Goal: Transaction & Acquisition: Purchase product/service

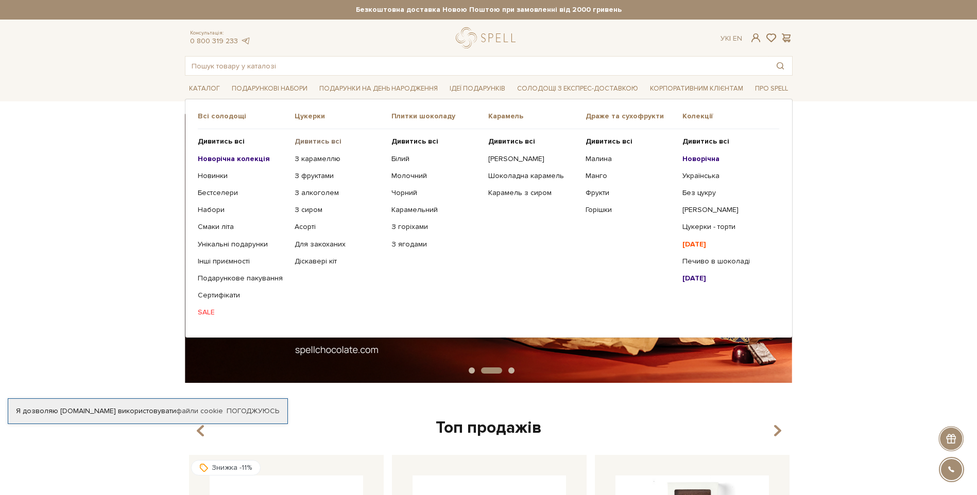
click at [314, 139] on b "Дивитись всі" at bounding box center [318, 141] width 47 height 9
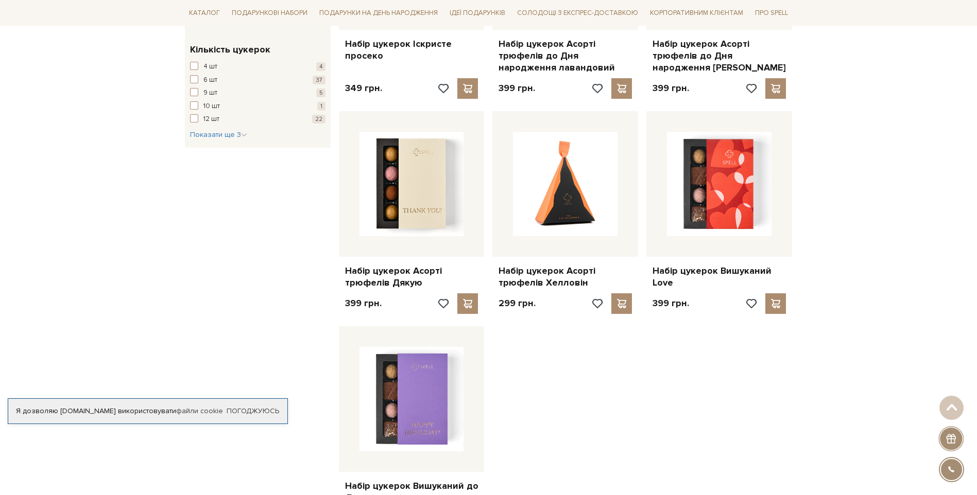
scroll to position [1184, 0]
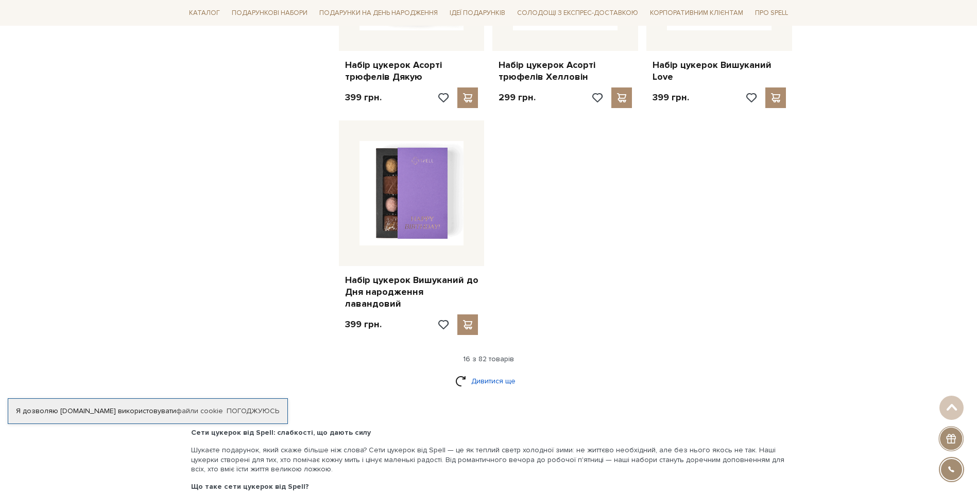
click at [492, 372] on link "Дивитися ще" at bounding box center [488, 381] width 67 height 18
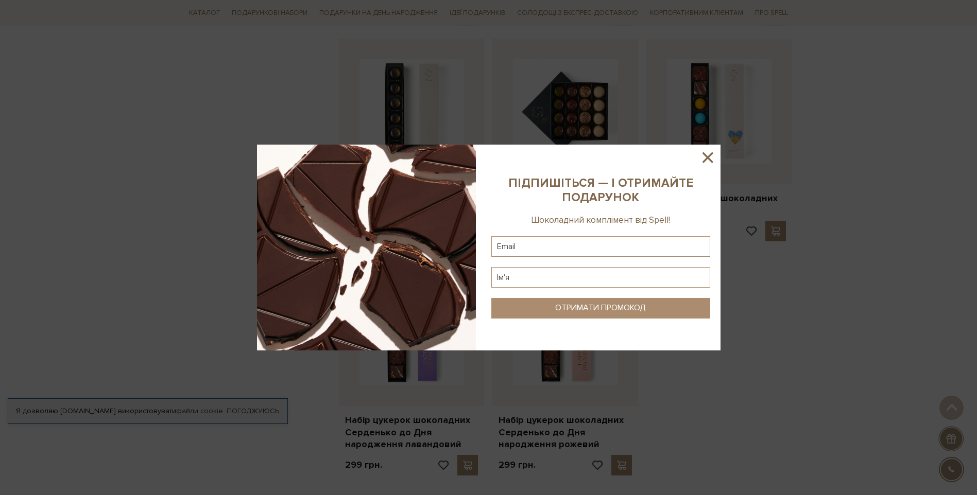
scroll to position [2265, 0]
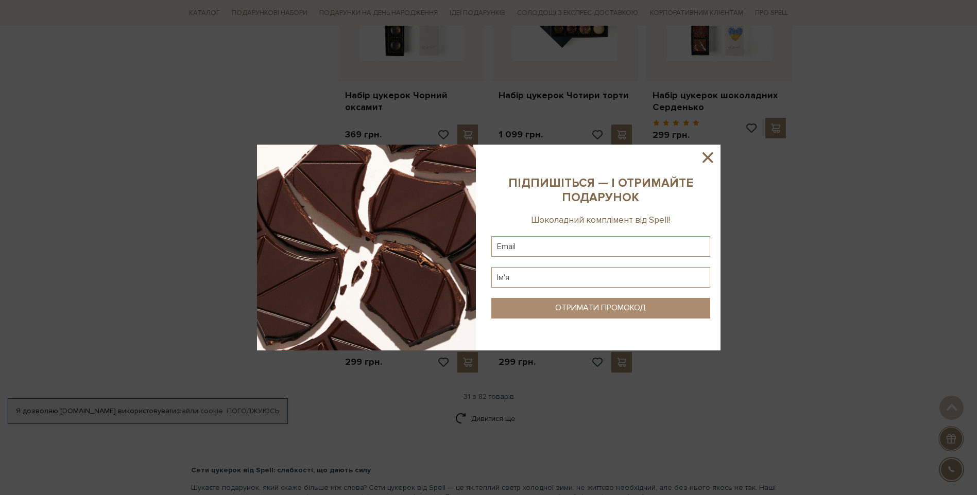
click at [705, 161] on icon at bounding box center [707, 157] width 10 height 10
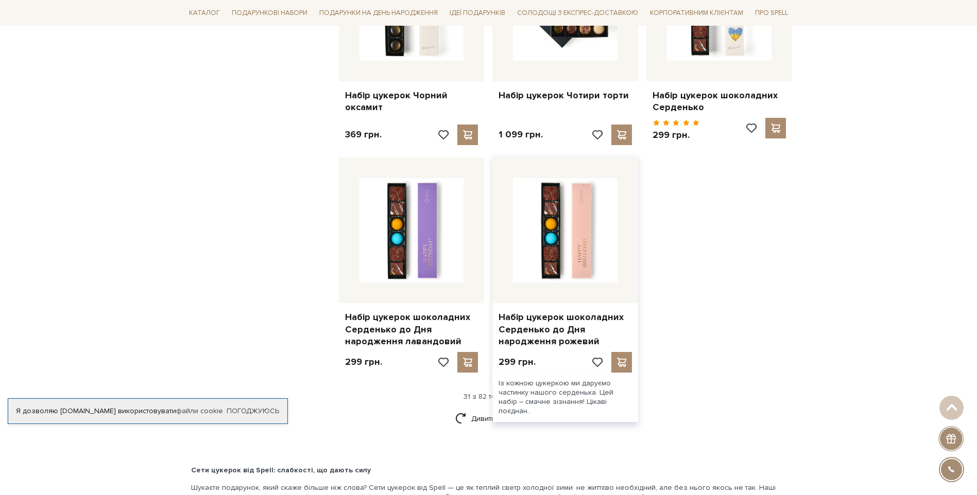
scroll to position [2317, 0]
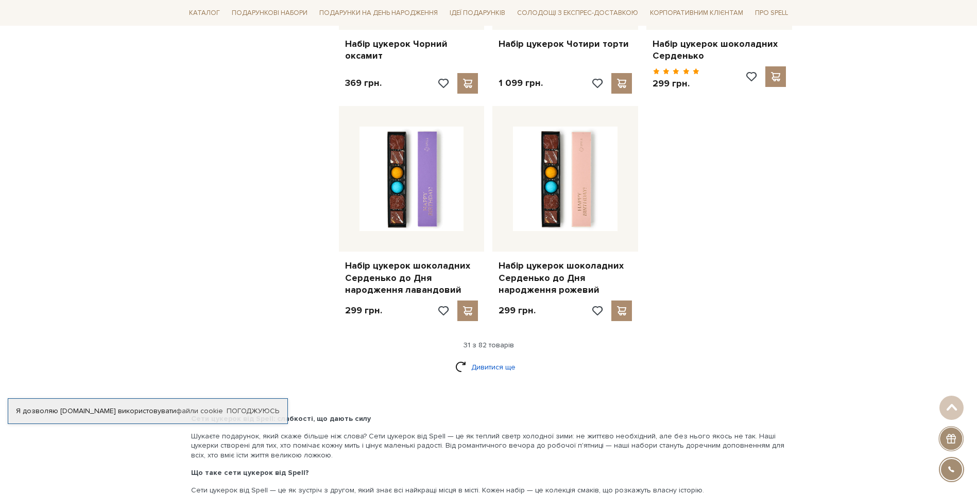
click at [487, 358] on link "Дивитися ще" at bounding box center [488, 367] width 67 height 18
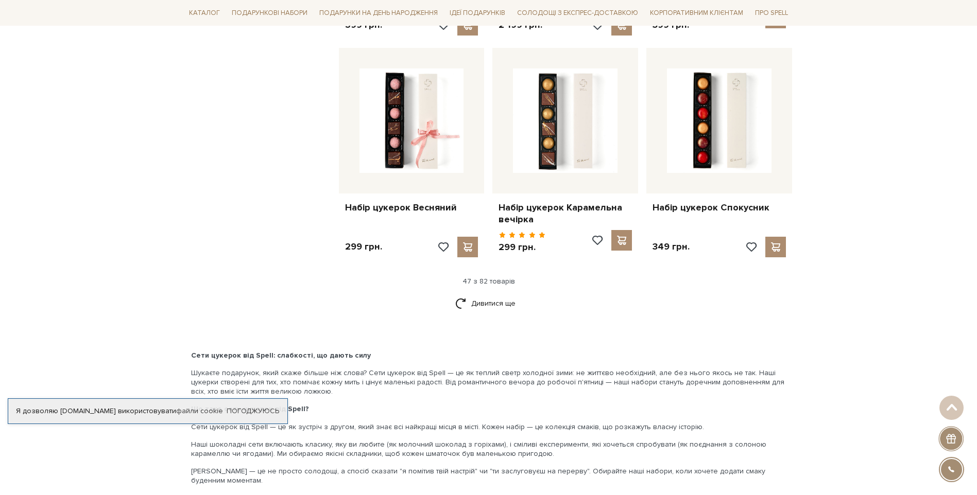
scroll to position [3450, 0]
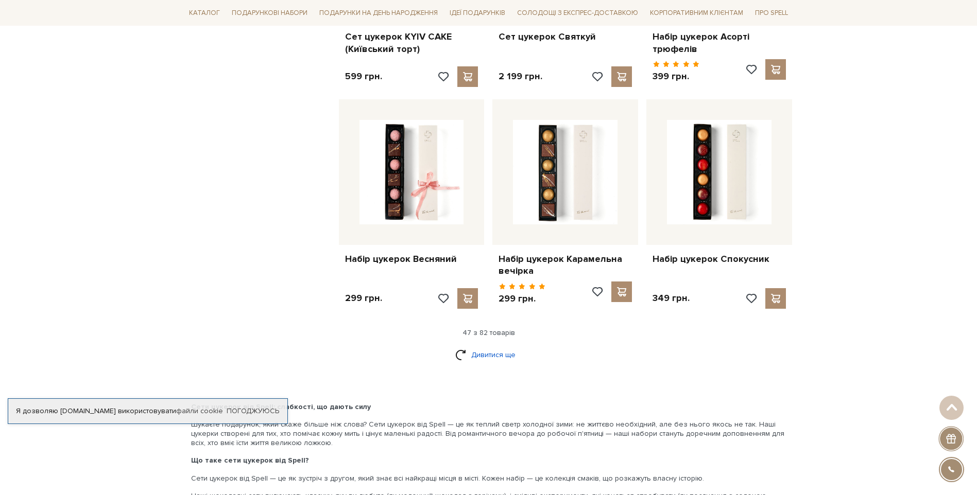
click at [495, 346] on link "Дивитися ще" at bounding box center [488, 355] width 67 height 18
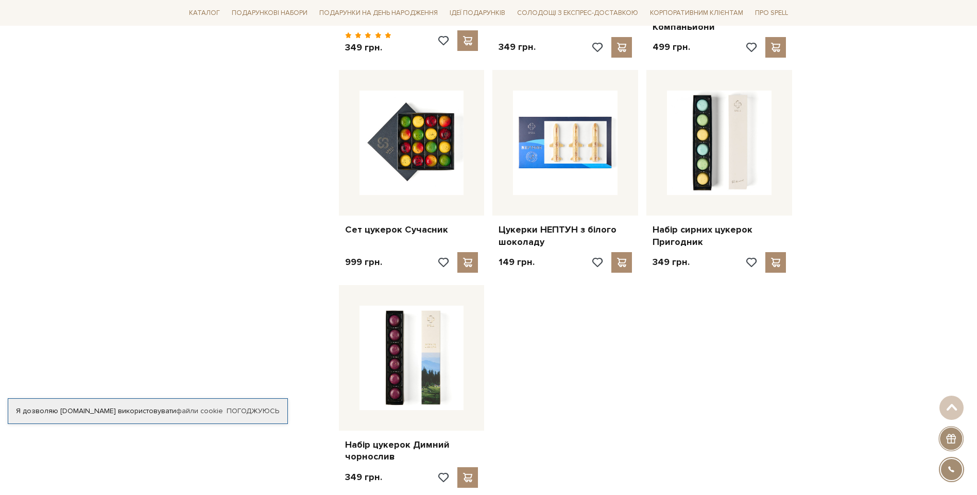
scroll to position [4788, 0]
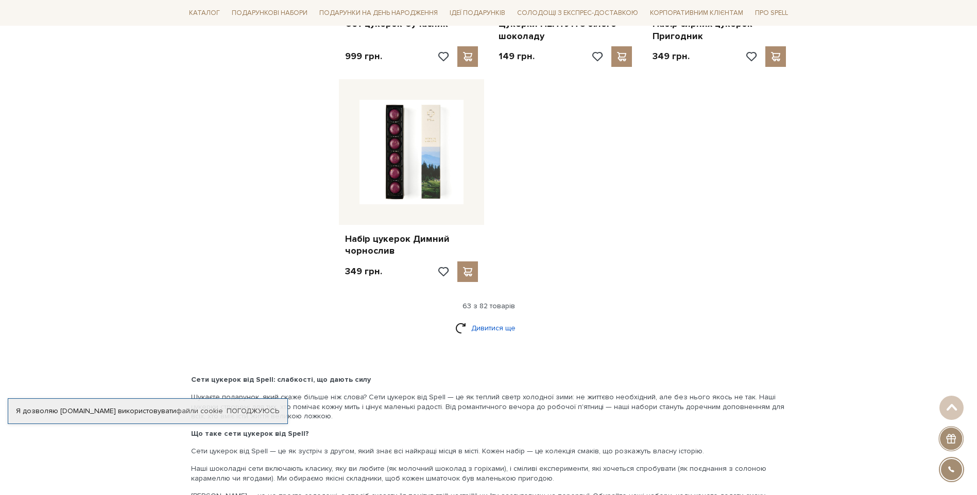
click at [488, 319] on link "Дивитися ще" at bounding box center [488, 328] width 67 height 18
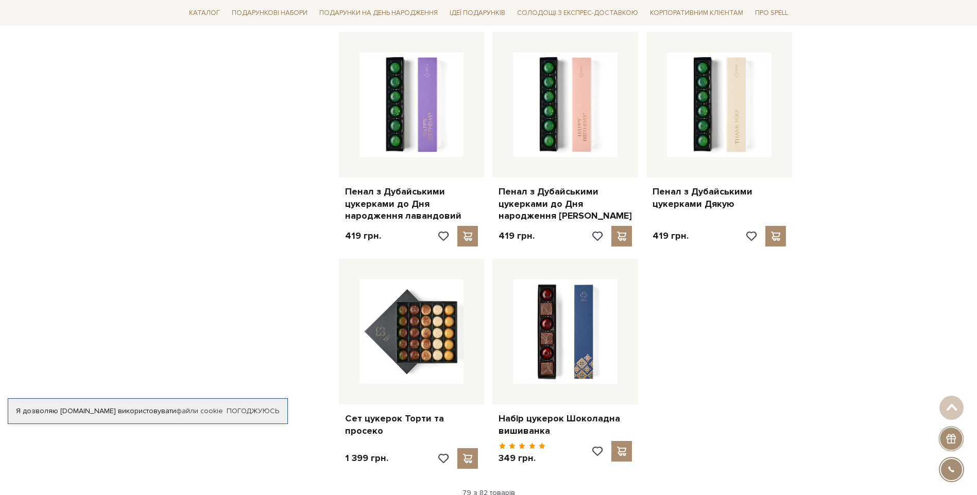
scroll to position [5767, 0]
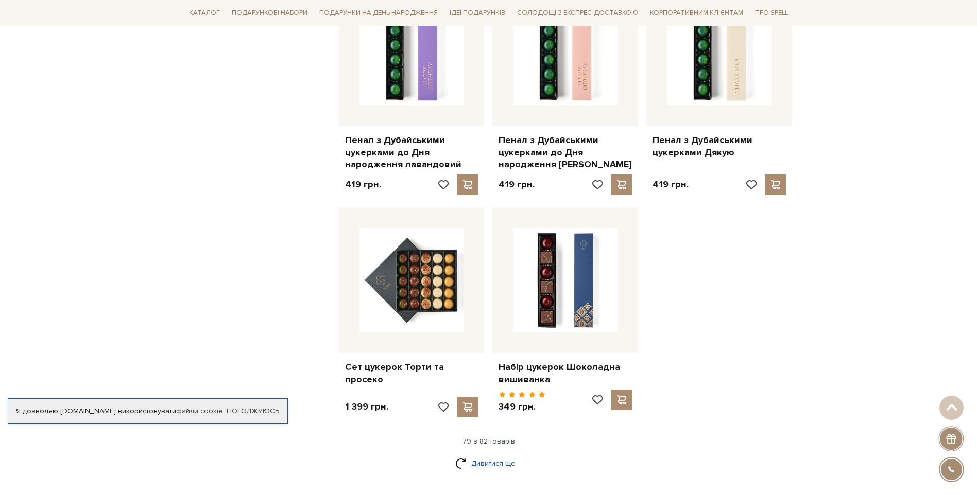
click at [483, 455] on link "Дивитися ще" at bounding box center [488, 464] width 67 height 18
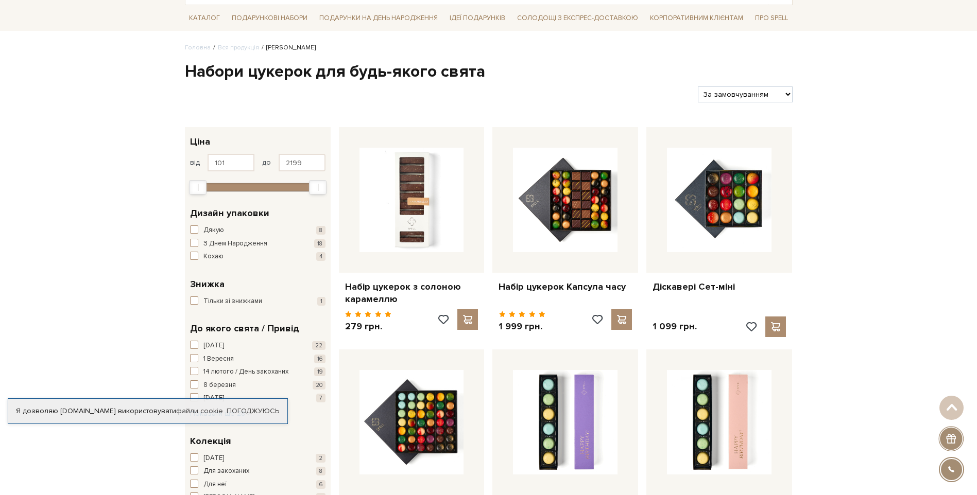
scroll to position [0, 0]
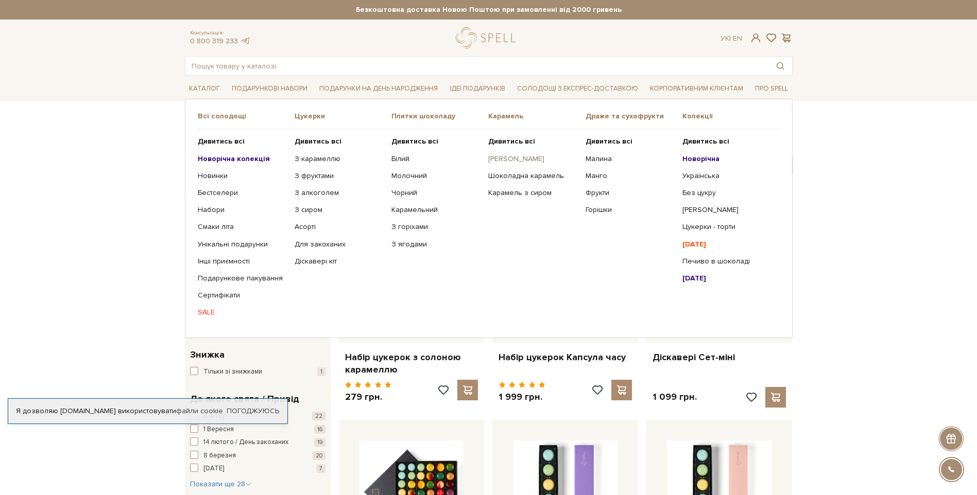
click at [523, 160] on link "[PERSON_NAME]" at bounding box center [532, 158] width 89 height 9
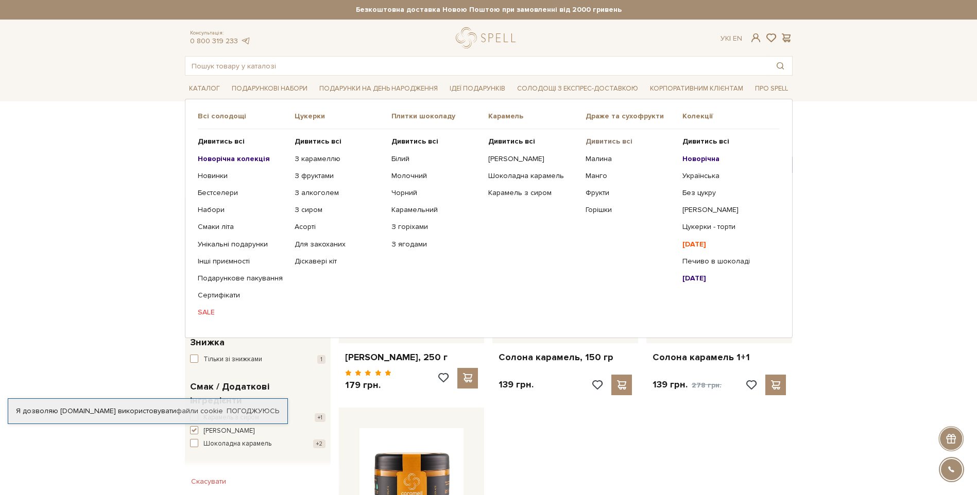
click at [595, 141] on b "Дивитись всі" at bounding box center [608, 141] width 47 height 9
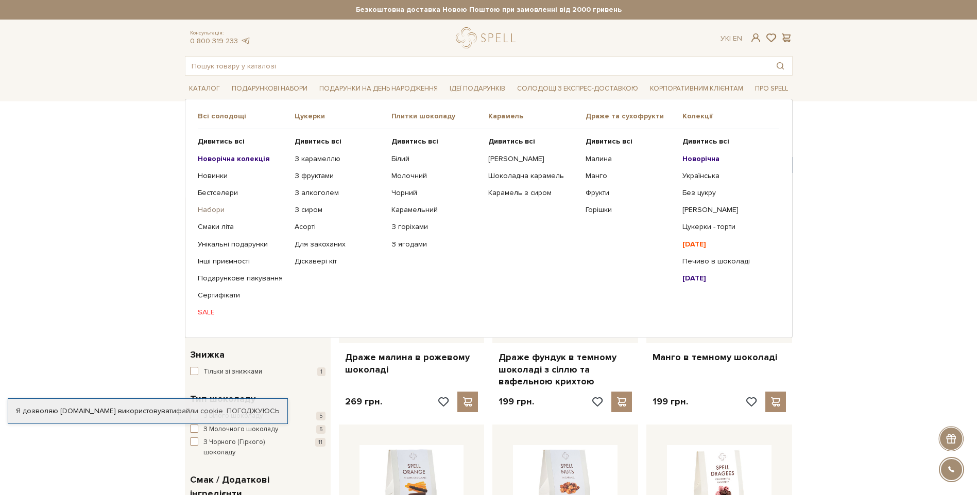
click at [214, 212] on link "Набори" at bounding box center [242, 209] width 89 height 9
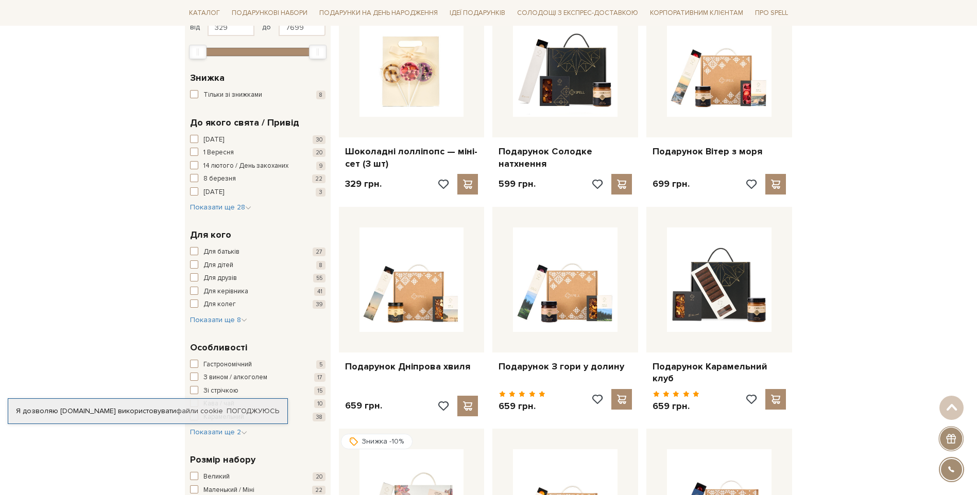
scroll to position [257, 0]
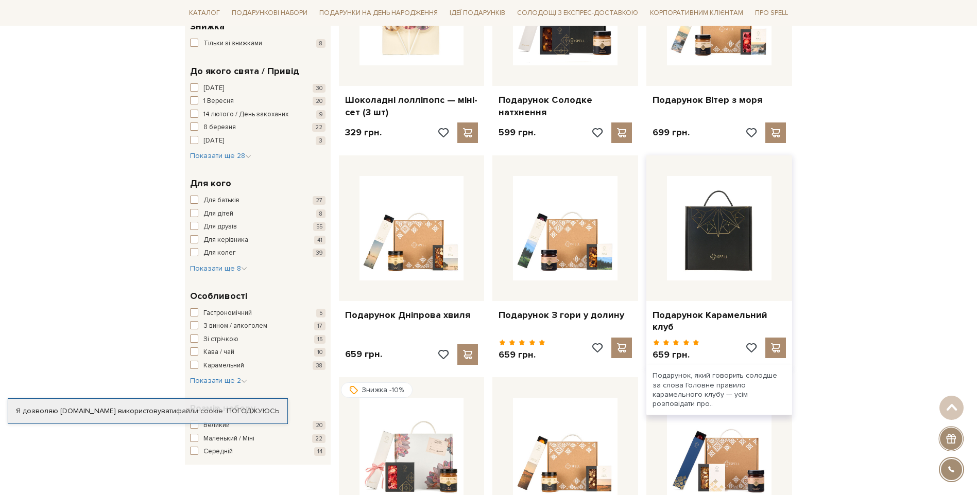
click at [726, 232] on img at bounding box center [719, 228] width 105 height 105
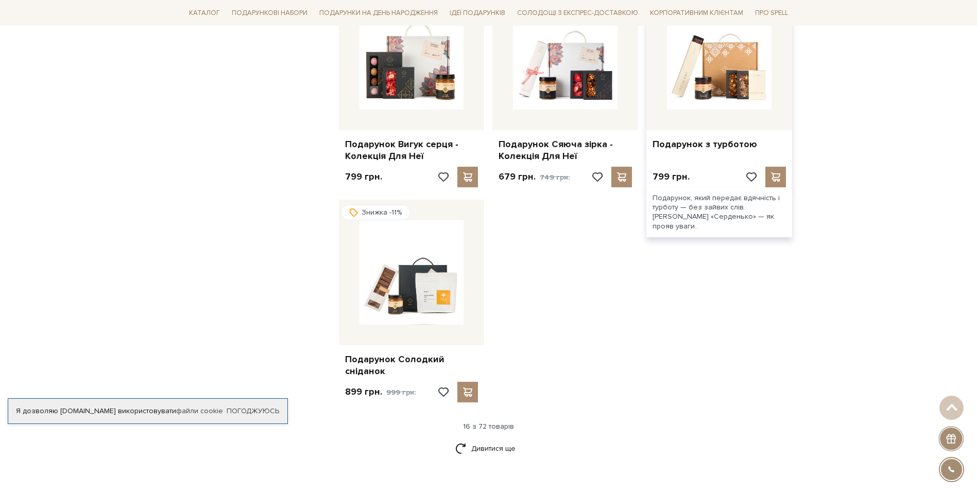
scroll to position [1133, 0]
